Goal: Information Seeking & Learning: Check status

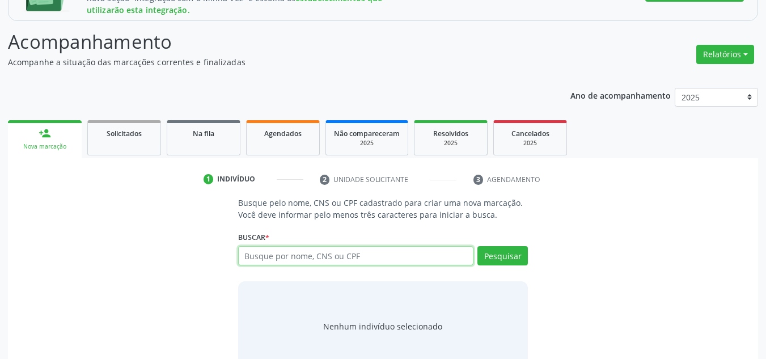
scroll to position [218, 0]
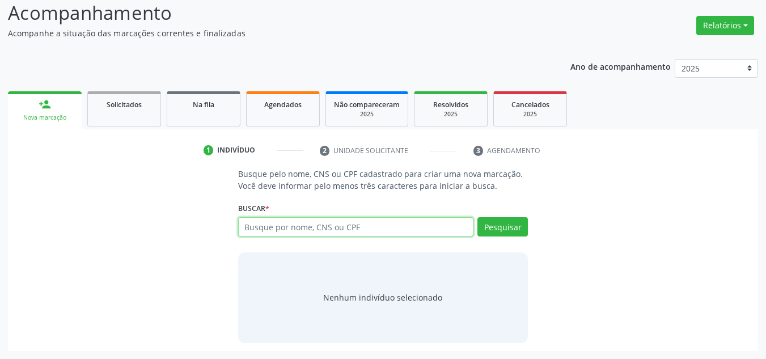
paste input "952 4186 5911 0001"
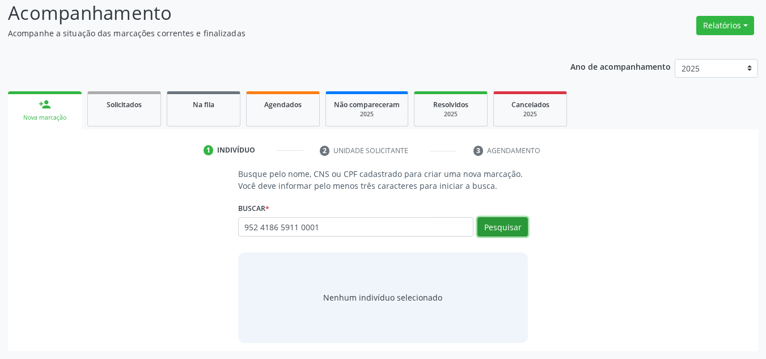
click at [502, 222] on button "Pesquisar" at bounding box center [502, 226] width 50 height 19
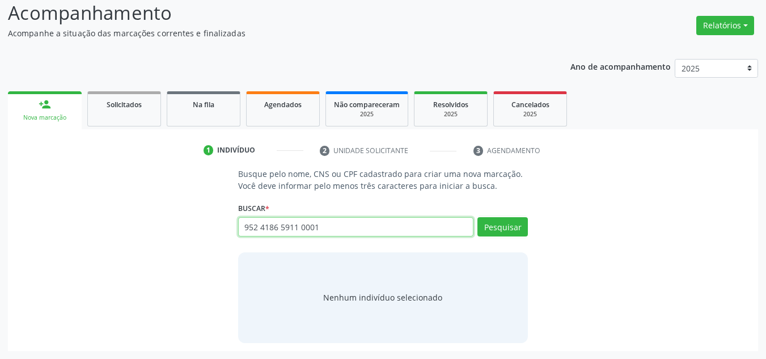
click at [348, 220] on input "952 4186 5911 0001" at bounding box center [356, 226] width 236 height 19
type input "952418659110001"
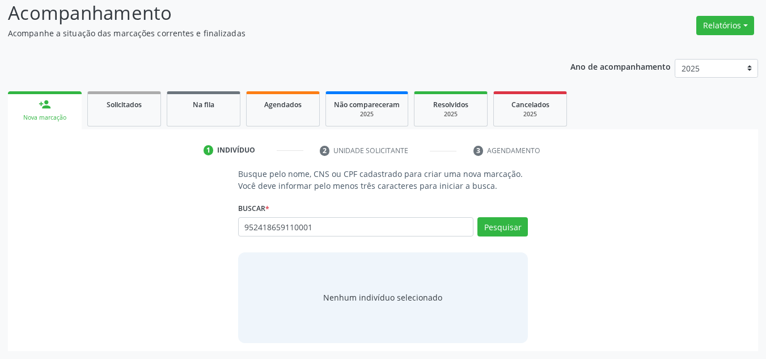
click at [368, 294] on div "Nenhum indivíduo selecionado" at bounding box center [382, 297] width 119 height 12
click at [384, 223] on input "952418659110001" at bounding box center [356, 226] width 236 height 19
paste input "10298726432"
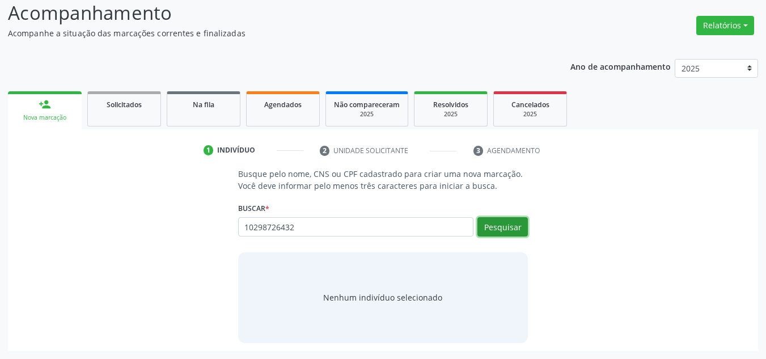
click at [507, 223] on button "Pesquisar" at bounding box center [502, 226] width 50 height 19
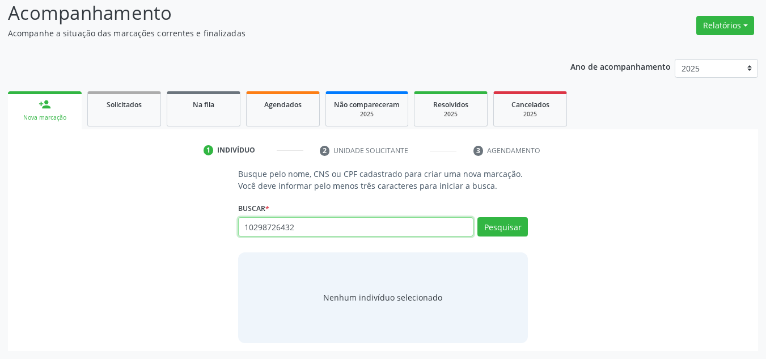
click at [416, 230] on input "10298726432" at bounding box center [356, 226] width 236 height 19
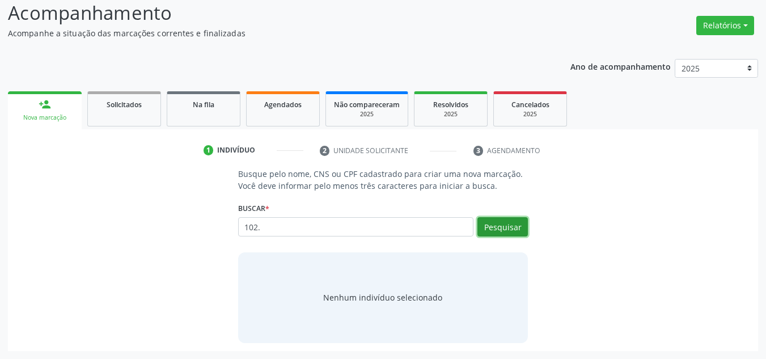
click at [507, 223] on button "Pesquisar" at bounding box center [502, 226] width 50 height 19
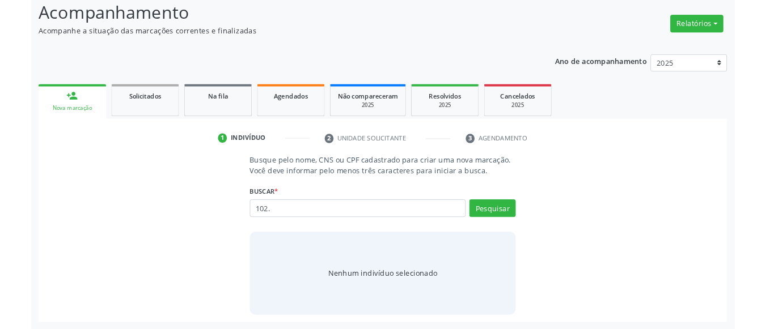
scroll to position [216, 0]
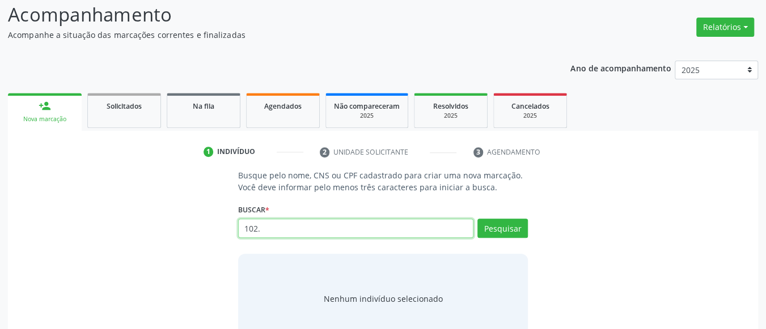
click at [320, 230] on input "102." at bounding box center [356, 228] width 236 height 19
type input "1"
paste input "10298726432"
type input "10298726432"
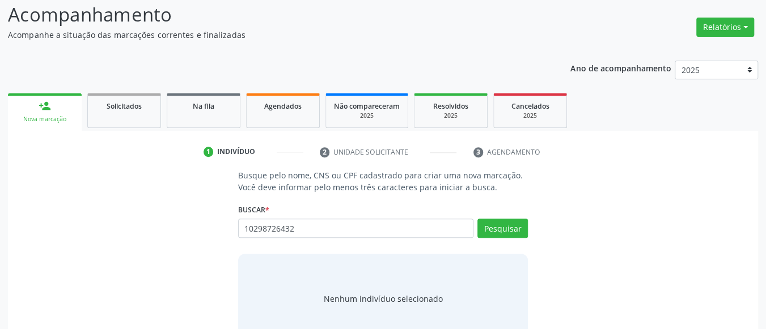
click at [570, 209] on div "Busque pelo nome, CNS ou CPF cadastrado para criar uma nova marcação. Você deve…" at bounding box center [383, 257] width 734 height 175
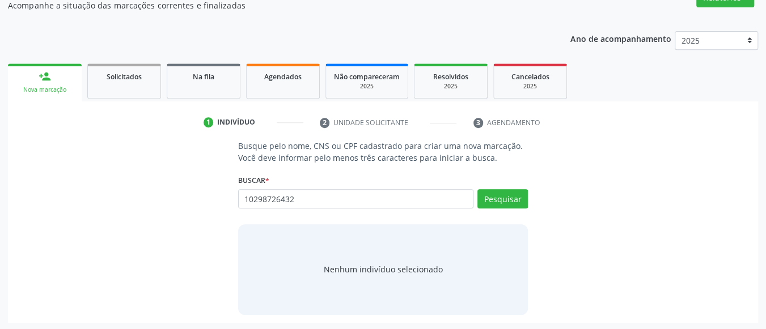
click at [528, 200] on div "Busque pelo nome, CNS ou CPF cadastrado para criar uma nova marcação. Você deve…" at bounding box center [383, 227] width 306 height 175
click at [515, 200] on button "Pesquisar" at bounding box center [502, 198] width 50 height 19
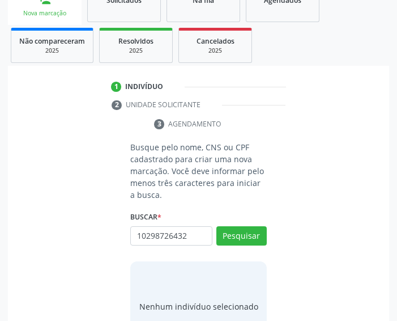
scroll to position [367, 0]
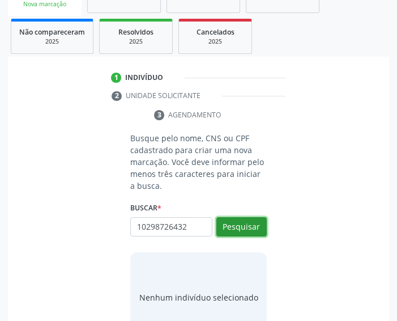
click at [240, 223] on button "Pesquisar" at bounding box center [242, 226] width 50 height 19
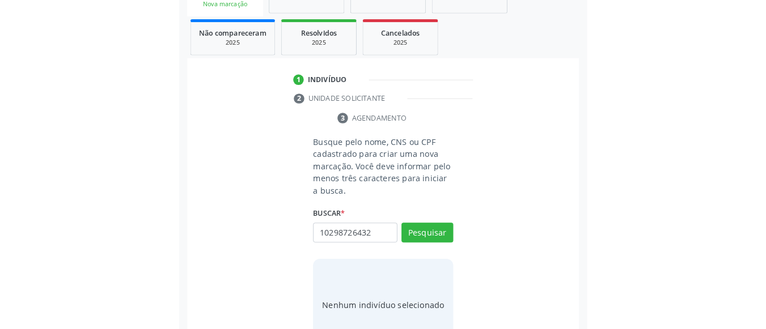
scroll to position [246, 0]
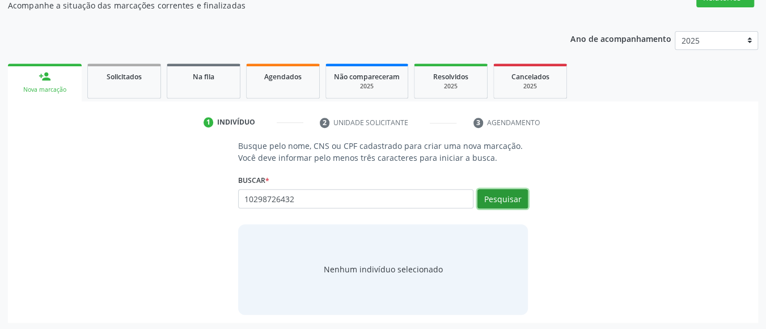
click at [521, 201] on button "Pesquisar" at bounding box center [502, 198] width 50 height 19
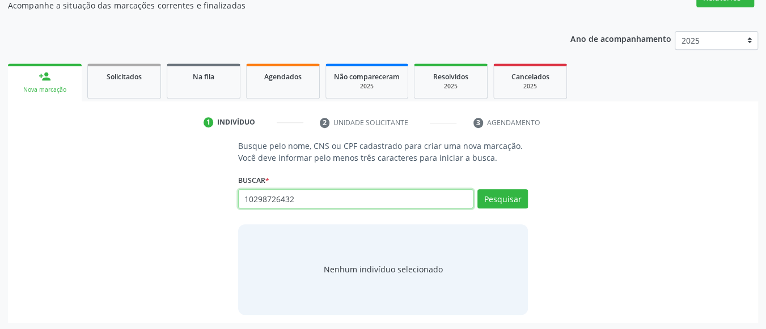
click at [407, 205] on input "10298726432" at bounding box center [356, 198] width 236 height 19
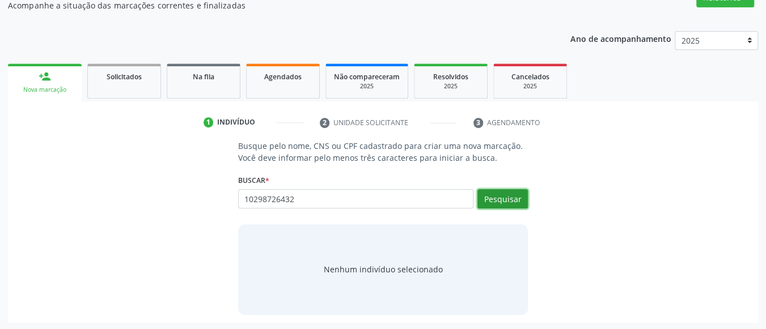
click at [485, 201] on button "Pesquisar" at bounding box center [502, 198] width 50 height 19
click at [500, 204] on button "Pesquisar" at bounding box center [502, 198] width 50 height 19
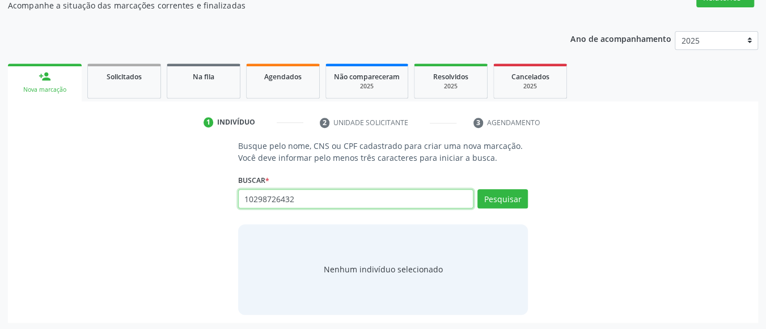
click at [410, 203] on input "10298726432" at bounding box center [356, 198] width 236 height 19
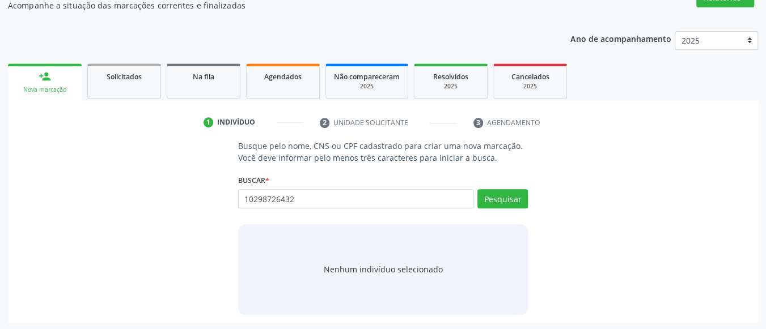
click at [656, 213] on div "Busque pelo nome, CNS ou CPF cadastrado para criar uma nova marcação. Você deve…" at bounding box center [383, 227] width 734 height 175
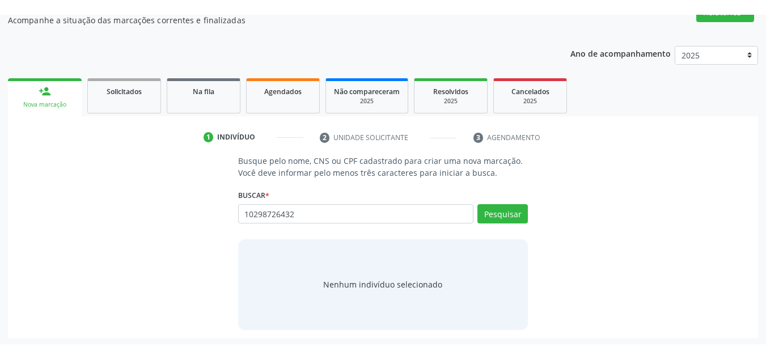
scroll to position [218, 0]
